Goal: Task Accomplishment & Management: Manage account settings

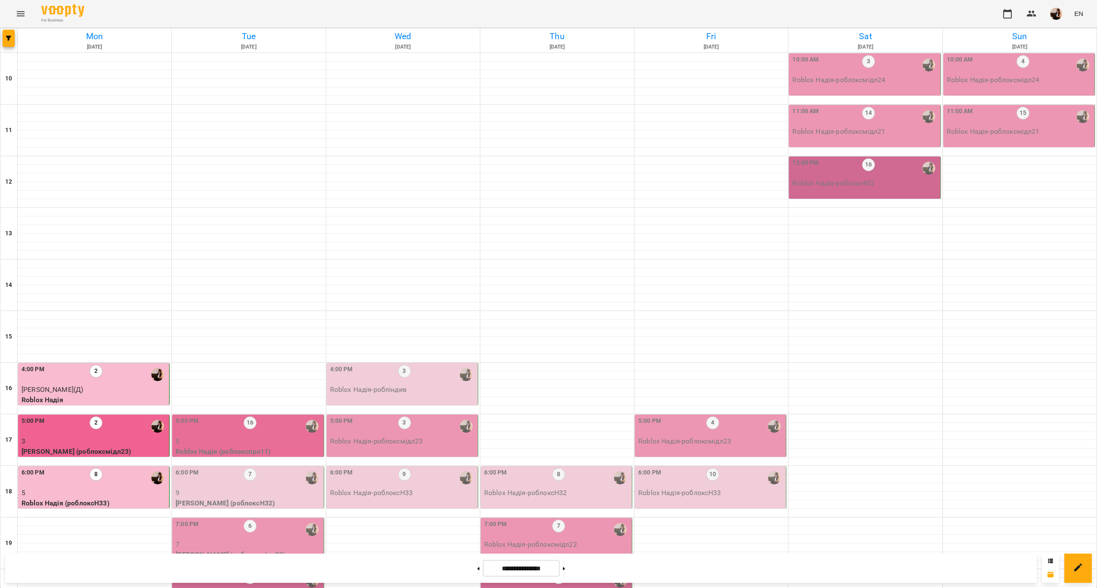
scroll to position [175, 0]
click at [305, 417] on div at bounding box center [312, 427] width 20 height 20
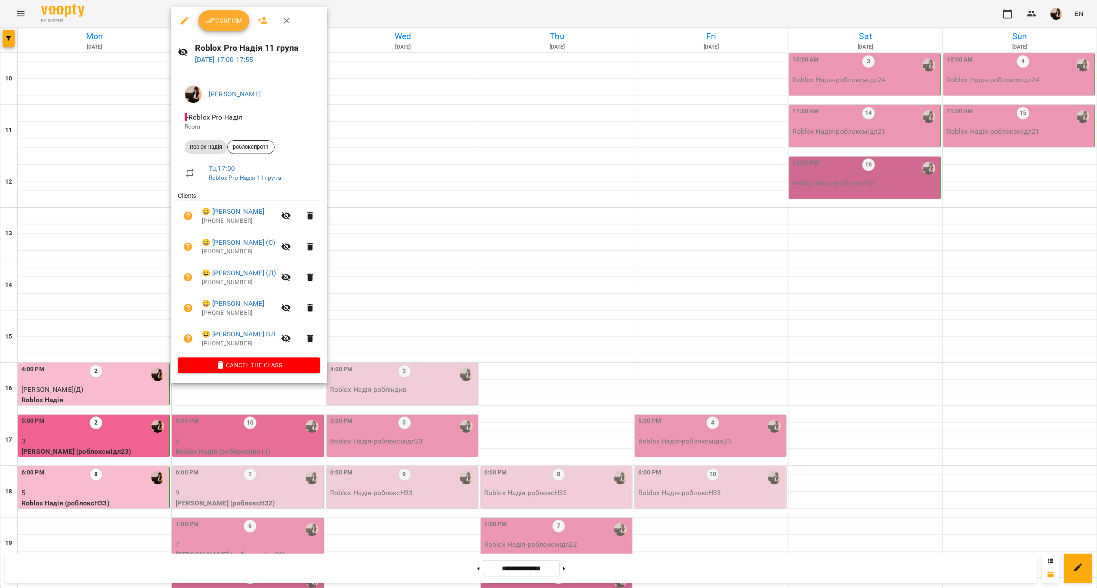
click at [444, 238] on div at bounding box center [548, 294] width 1097 height 588
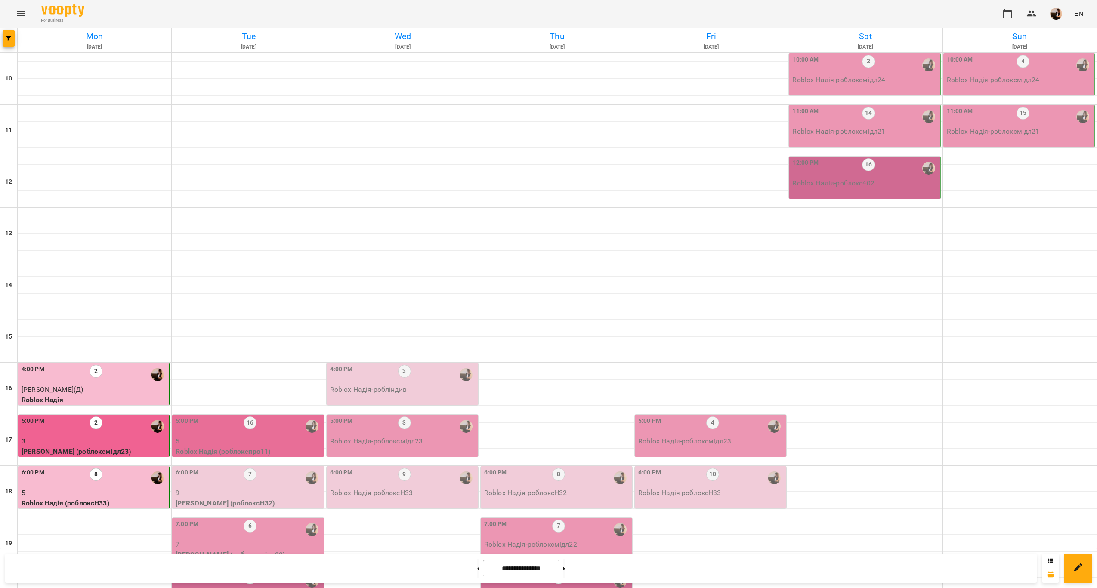
click at [304, 436] on p "5" at bounding box center [249, 441] width 146 height 10
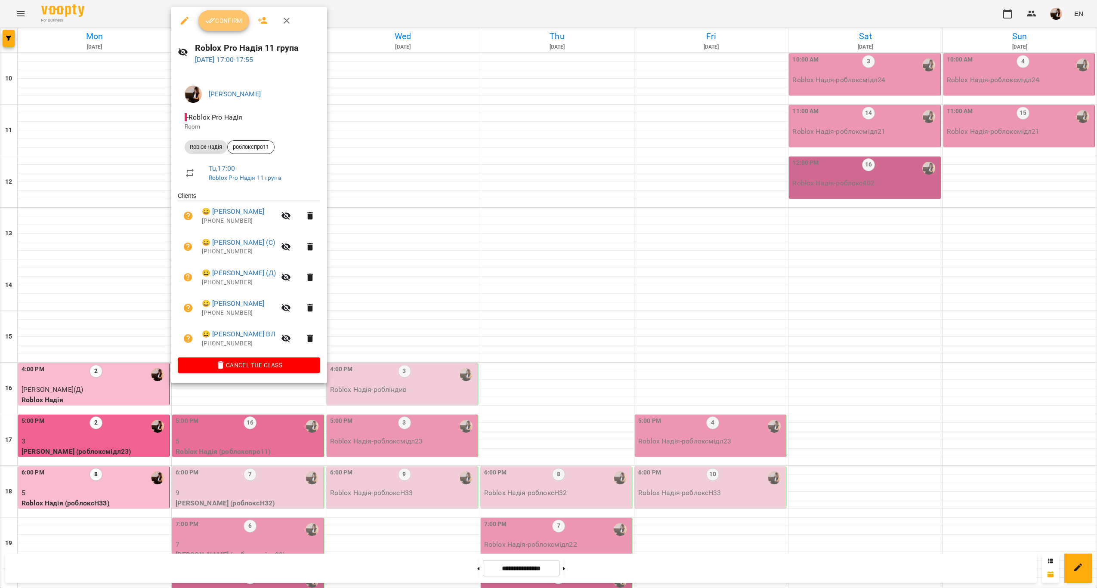
click at [237, 25] on span "Confirm" at bounding box center [223, 20] width 37 height 10
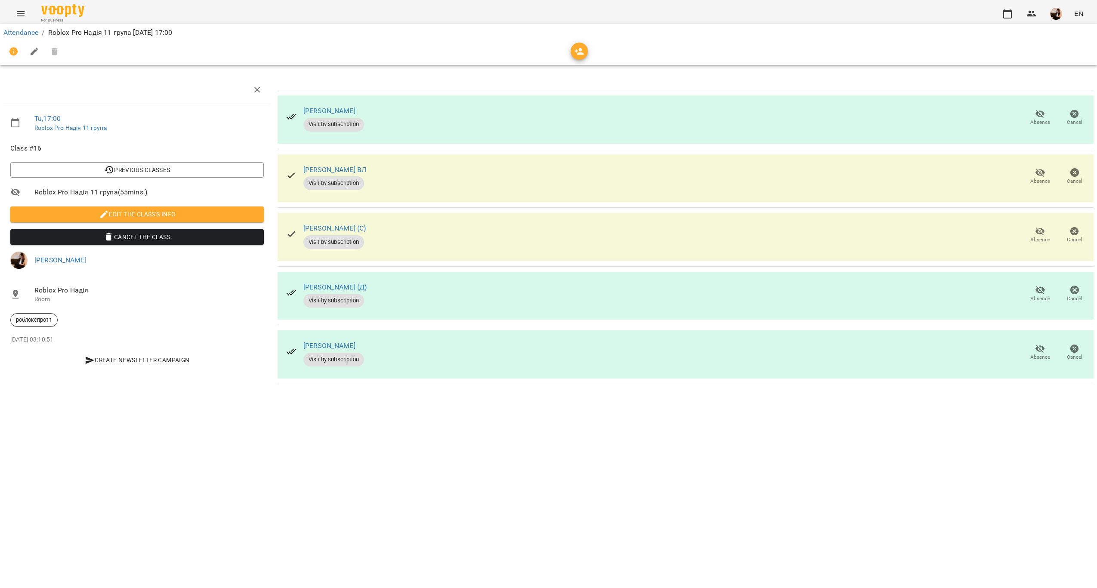
click at [669, 388] on div "Attendance / Roblox Pro Надія 11 група [DATE] 17:00 Tu , 17:00 Roblox Pro Надія…" at bounding box center [548, 208] width 1097 height 360
click at [1052, 110] on button "Absence" at bounding box center [1040, 118] width 34 height 24
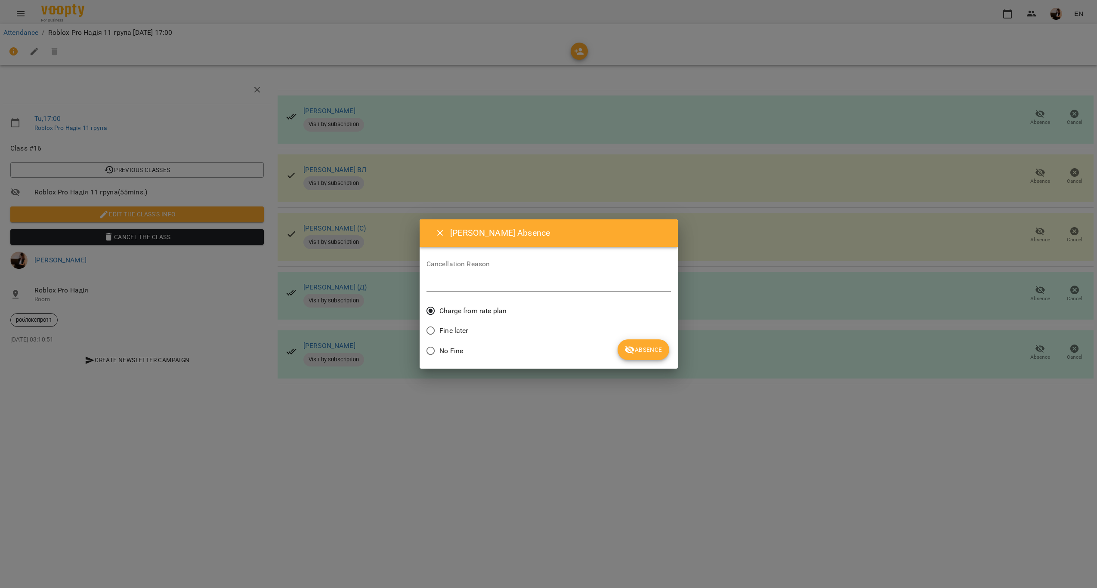
click at [652, 350] on span "Absence" at bounding box center [642, 350] width 37 height 10
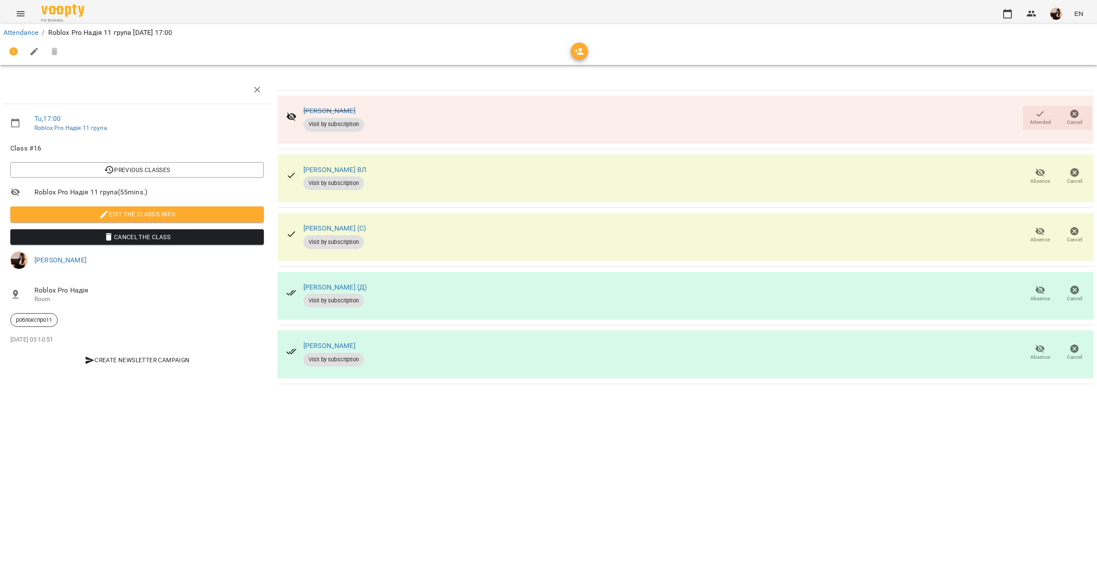
click at [1036, 178] on span "Absence" at bounding box center [1040, 181] width 20 height 7
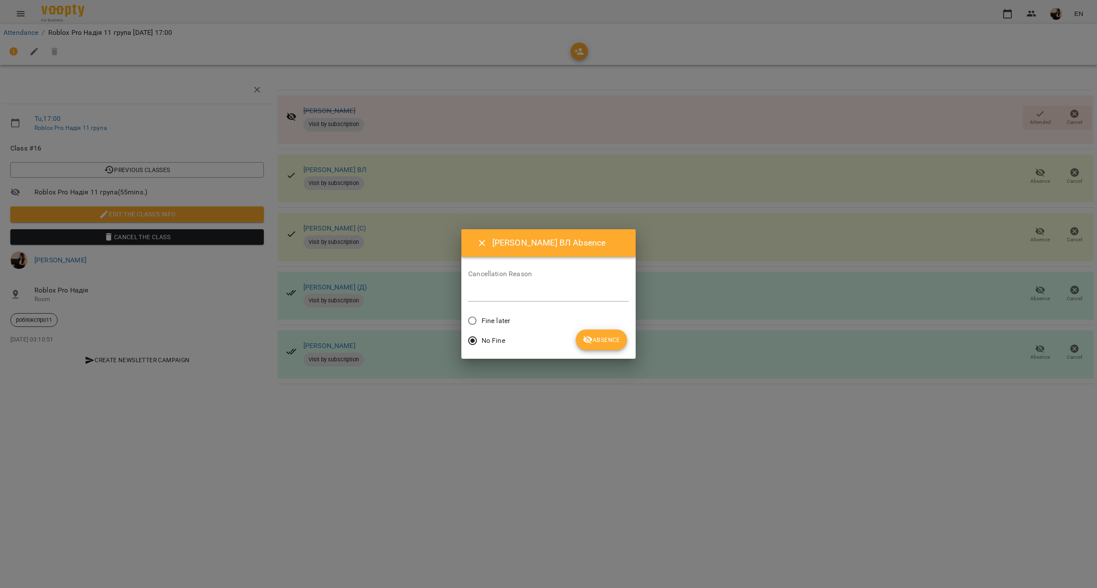
click at [505, 317] on label "Fine later" at bounding box center [486, 321] width 46 height 18
click at [592, 339] on icon "submit" at bounding box center [587, 340] width 9 height 8
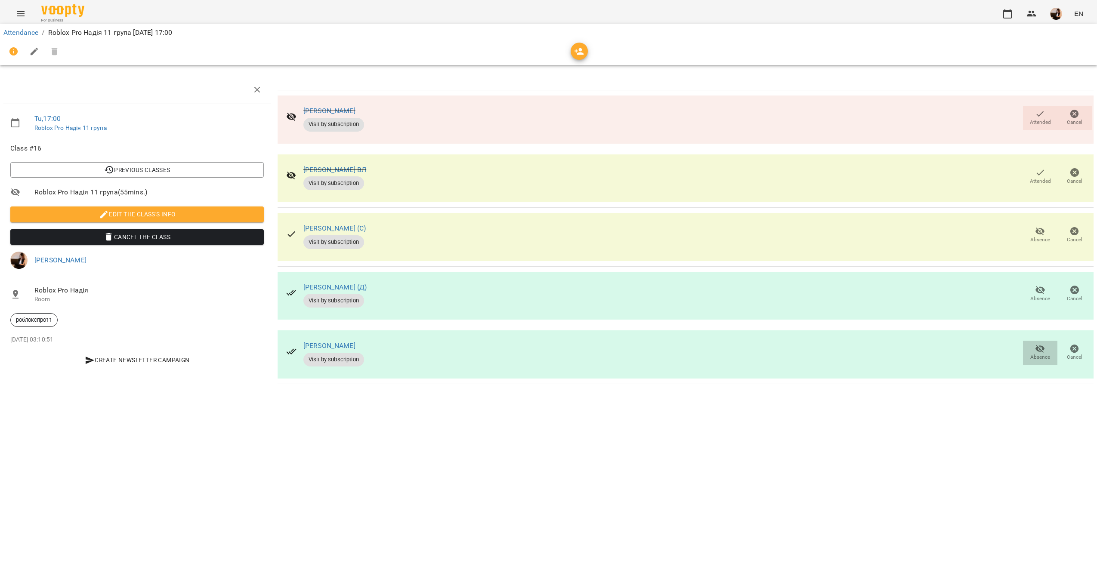
click at [1035, 353] on icon "button" at bounding box center [1040, 349] width 10 height 10
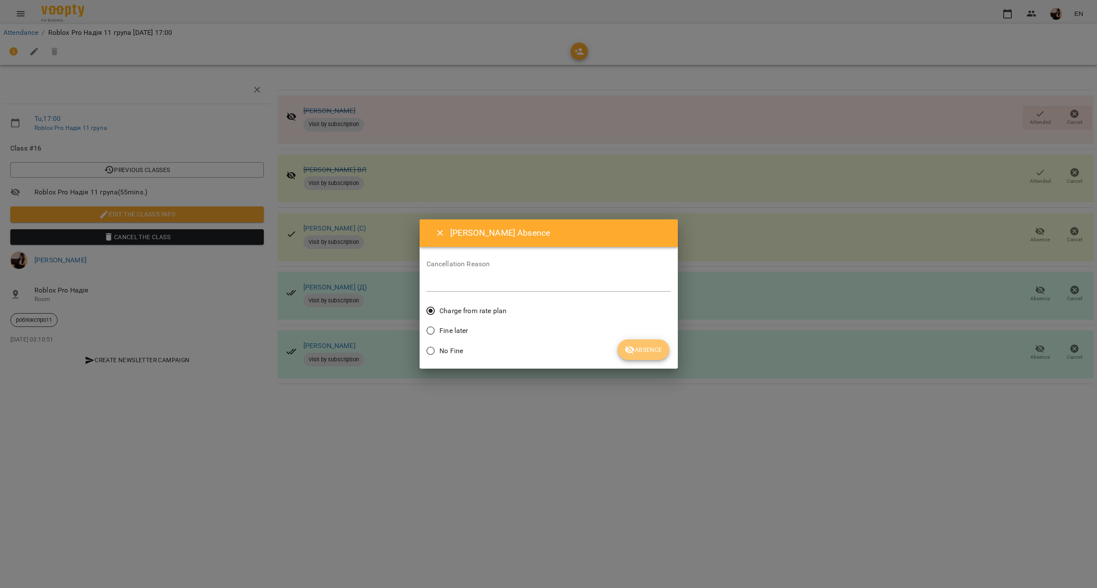
click at [652, 358] on button "Absence" at bounding box center [642, 349] width 51 height 21
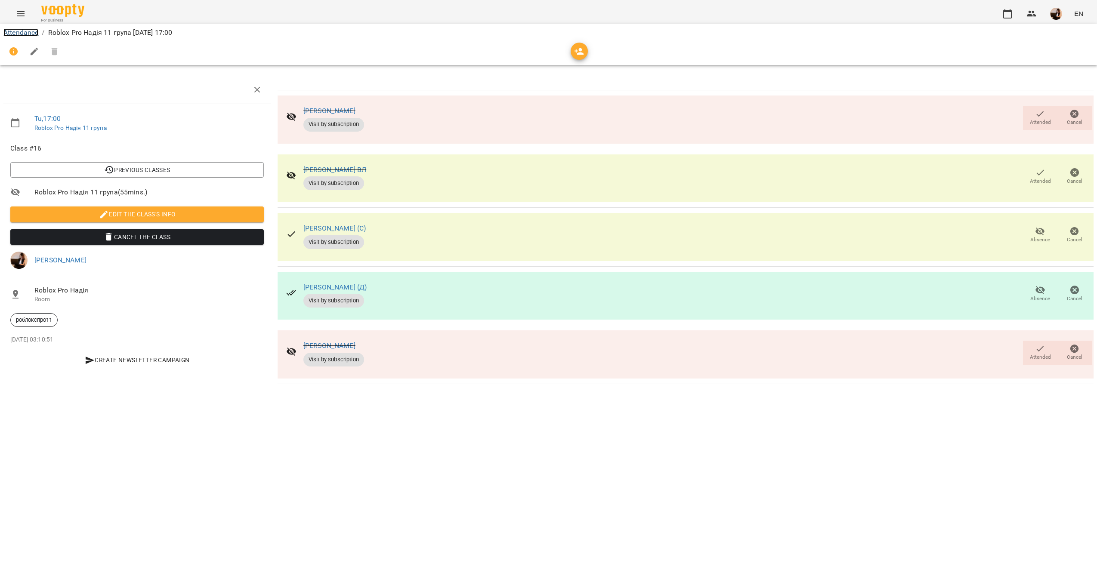
click at [7, 29] on link "Attendance" at bounding box center [20, 32] width 35 height 8
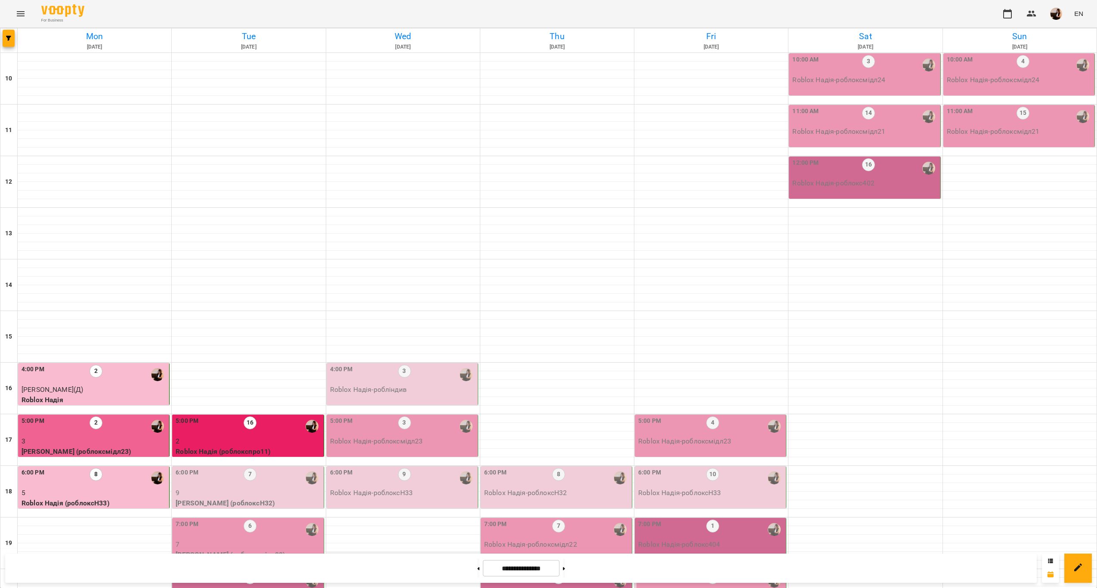
scroll to position [175, 0]
click at [285, 571] on div "8:00 PM 5" at bounding box center [249, 581] width 146 height 20
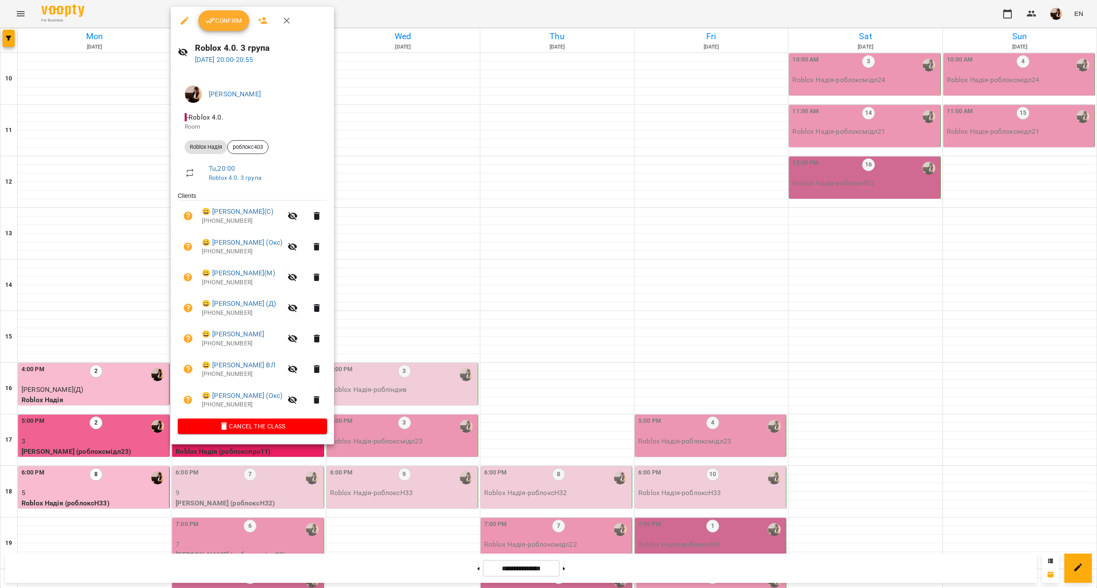
click at [438, 465] on div at bounding box center [548, 294] width 1097 height 588
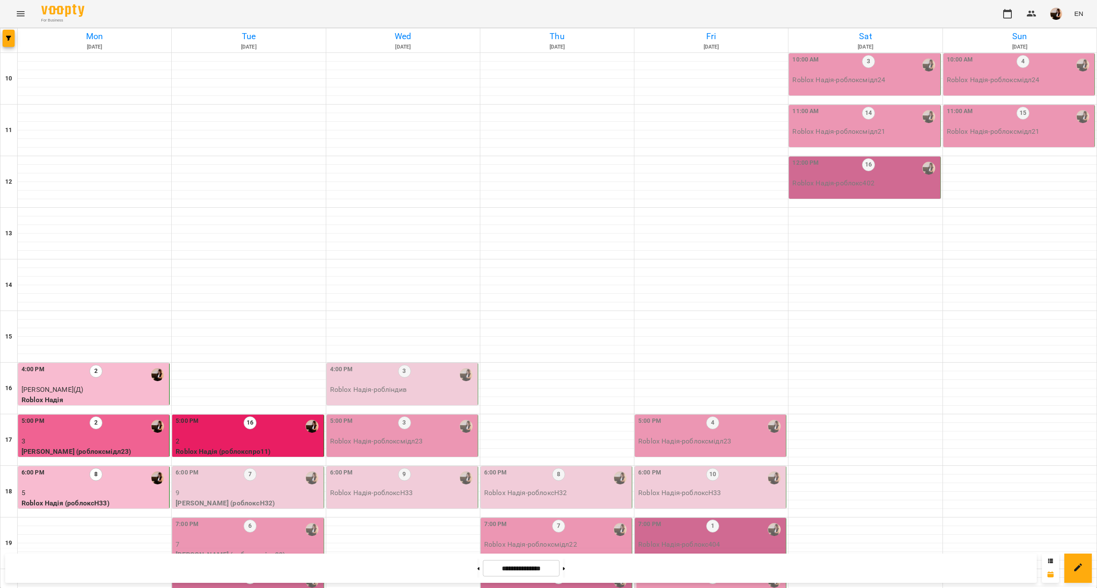
click at [306, 588] on p "7" at bounding box center [249, 596] width 146 height 10
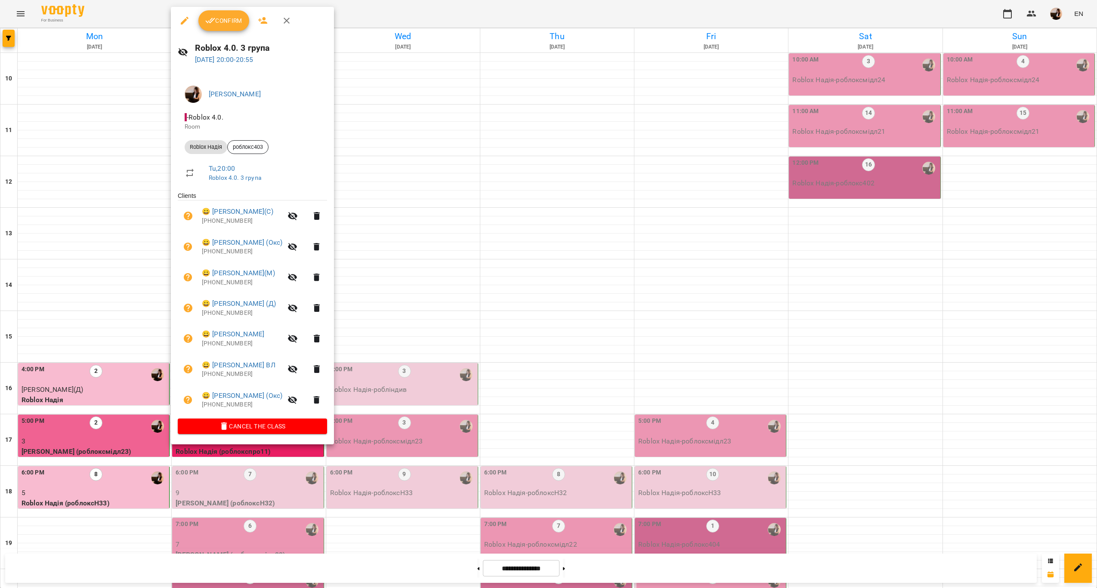
click at [375, 461] on div at bounding box center [548, 294] width 1097 height 588
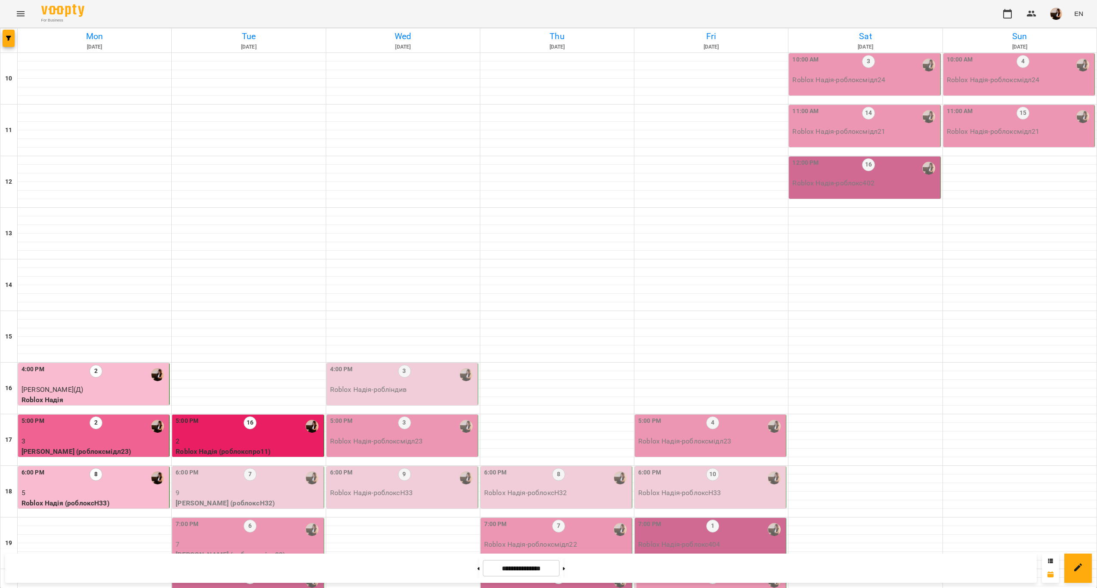
click at [236, 520] on div "7:00 PM 6" at bounding box center [249, 530] width 146 height 20
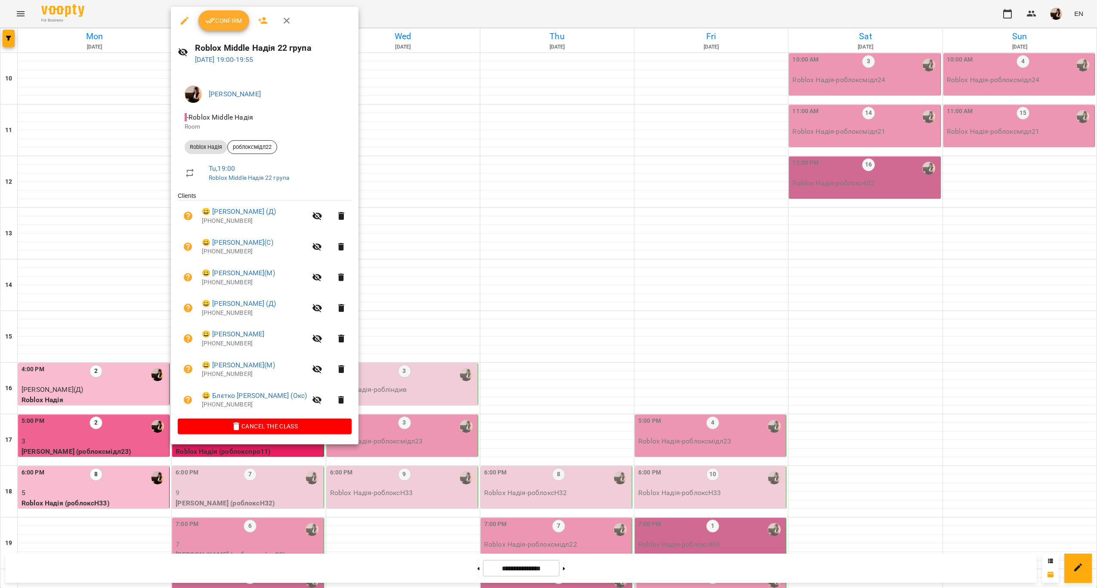
click at [383, 282] on div at bounding box center [548, 294] width 1097 height 588
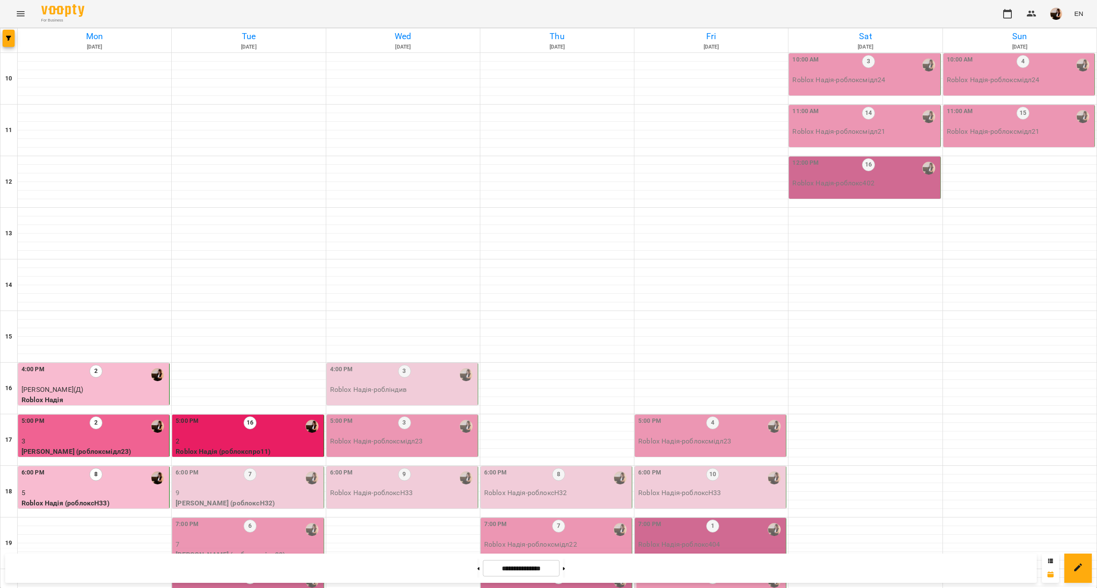
click at [275, 488] on p "9" at bounding box center [249, 493] width 146 height 10
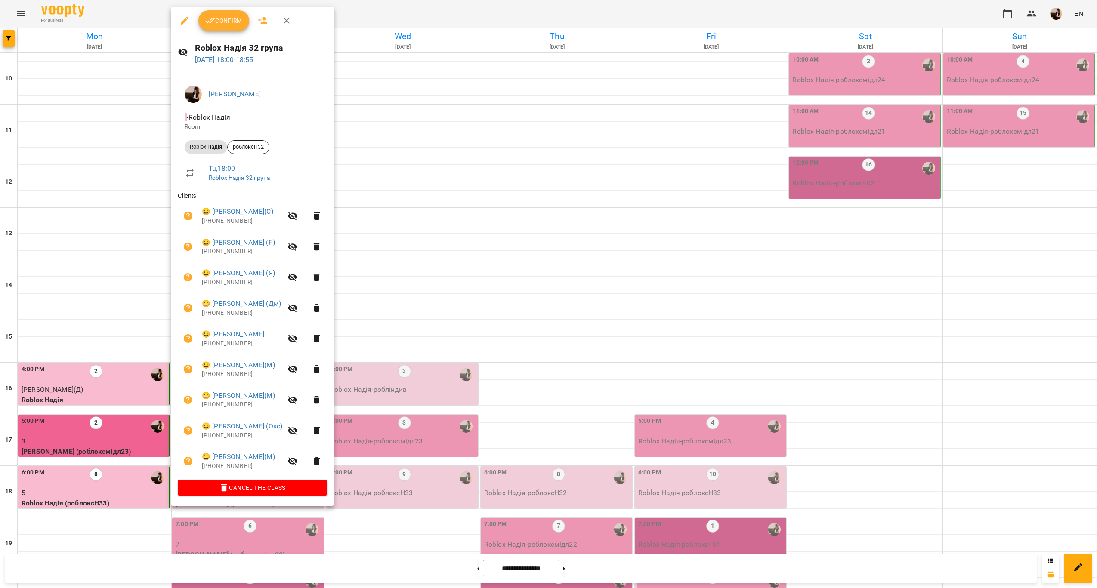
click at [403, 316] on div at bounding box center [548, 294] width 1097 height 588
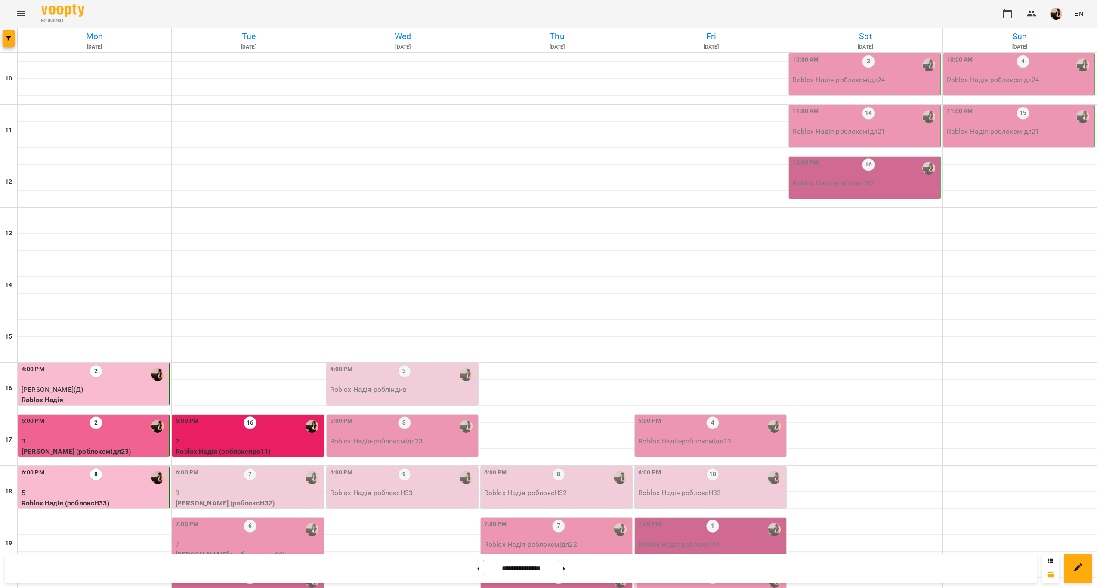
click at [294, 488] on p "9" at bounding box center [249, 493] width 146 height 10
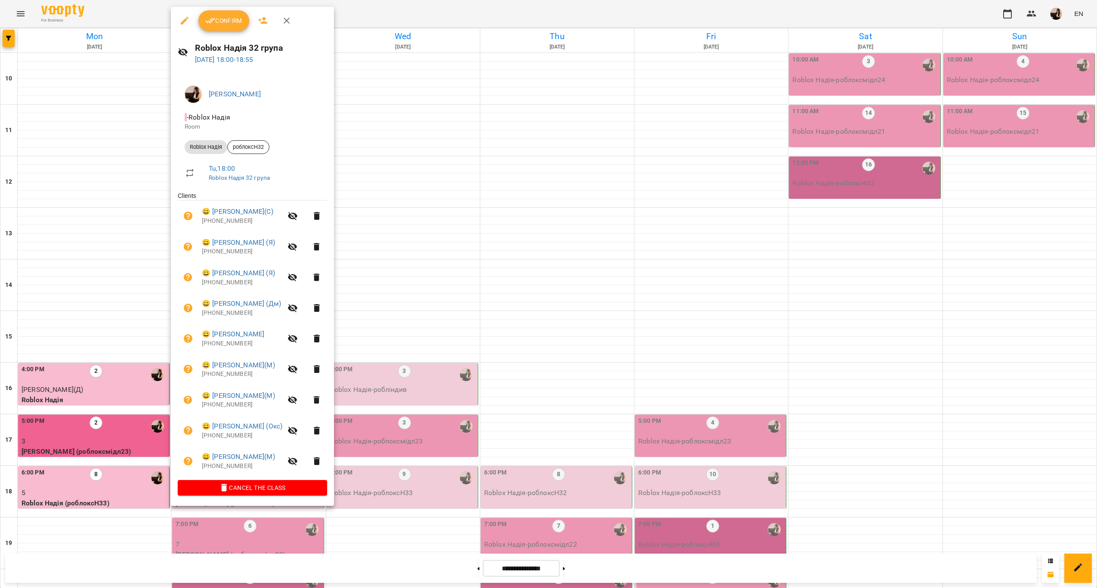
click at [235, 19] on span "Confirm" at bounding box center [223, 20] width 37 height 10
